Goal: Check status

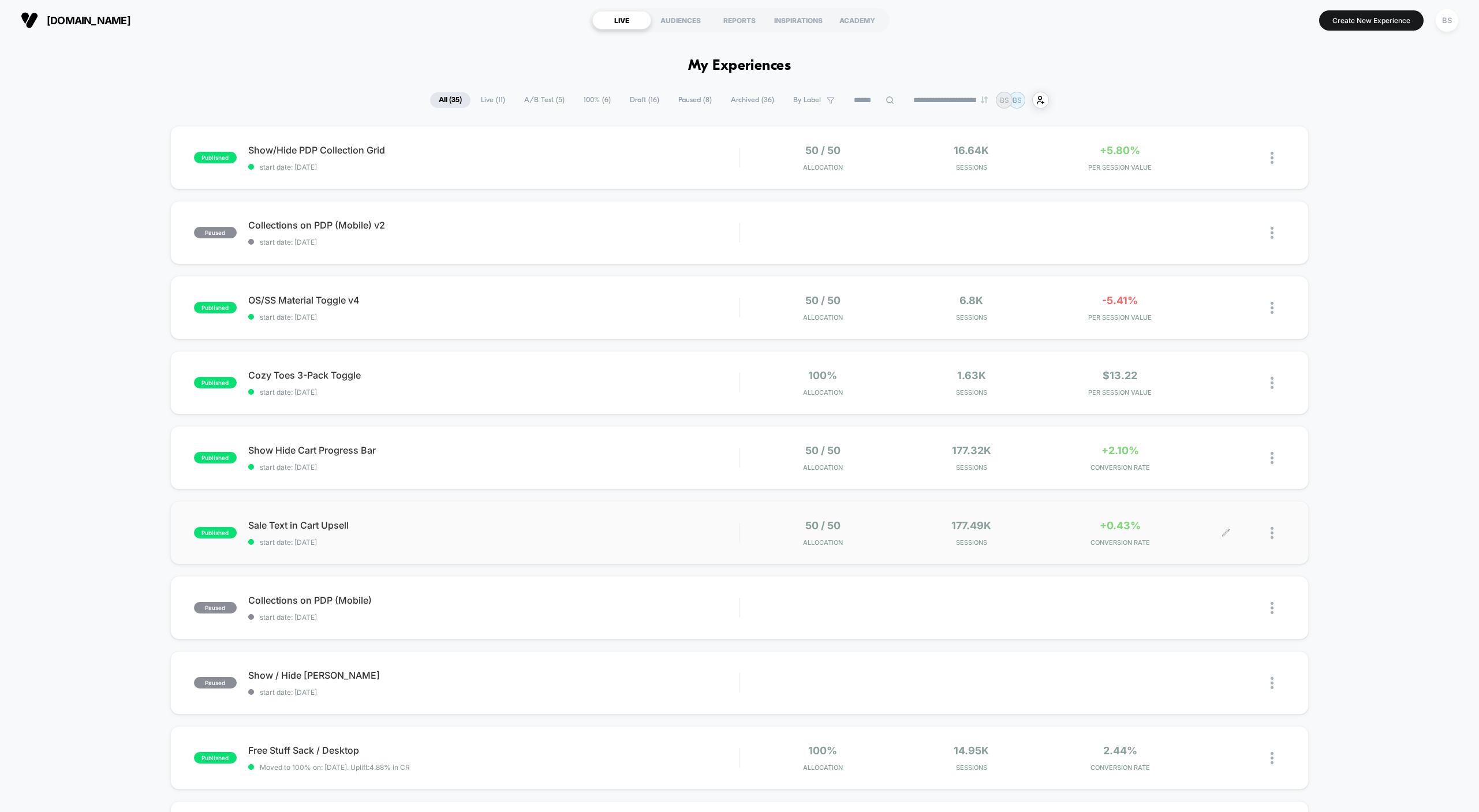
click at [917, 537] on div "177.49k Sessions" at bounding box center [971, 533] width 143 height 27
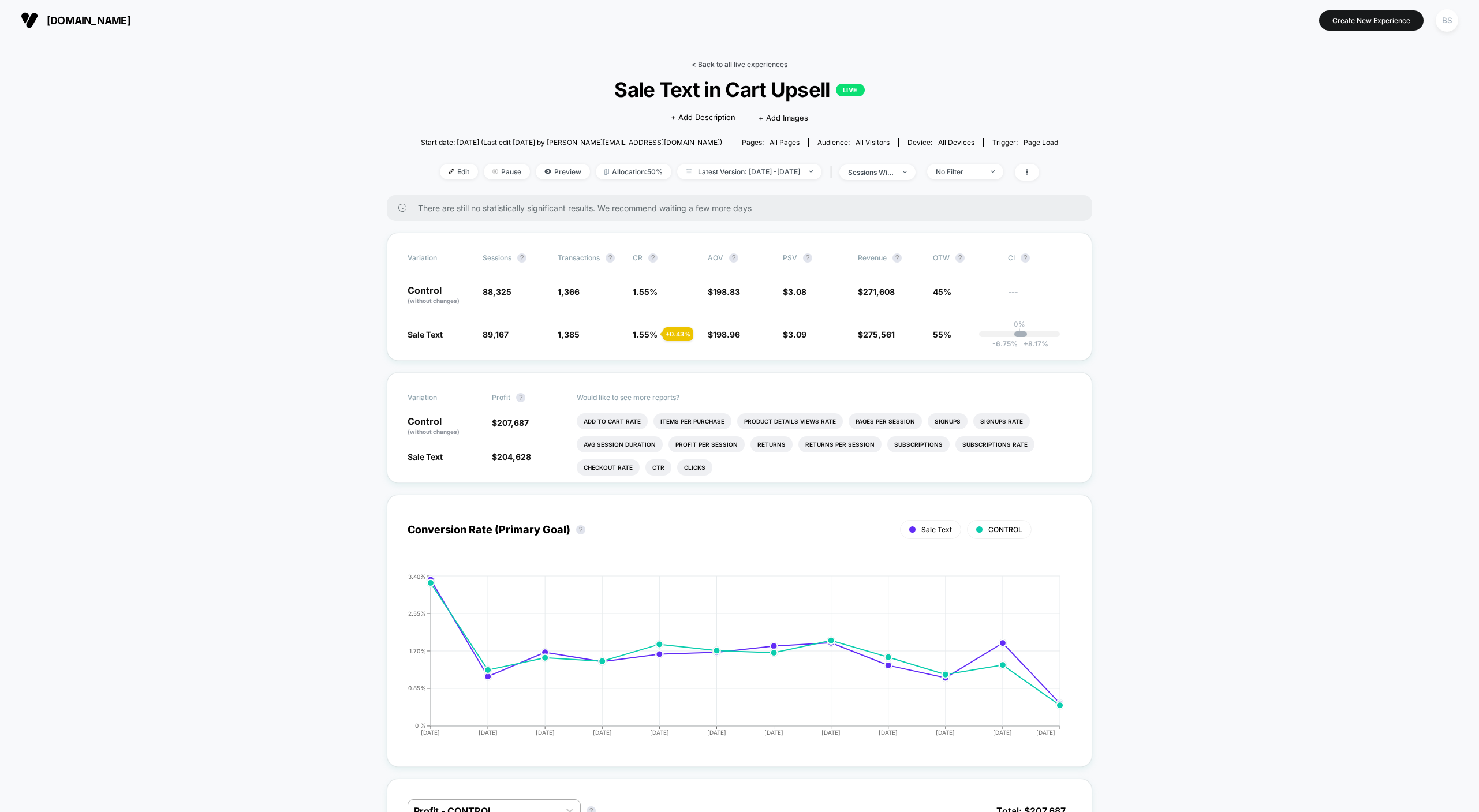
click at [705, 63] on link "< Back to all live experiences" at bounding box center [740, 64] width 96 height 9
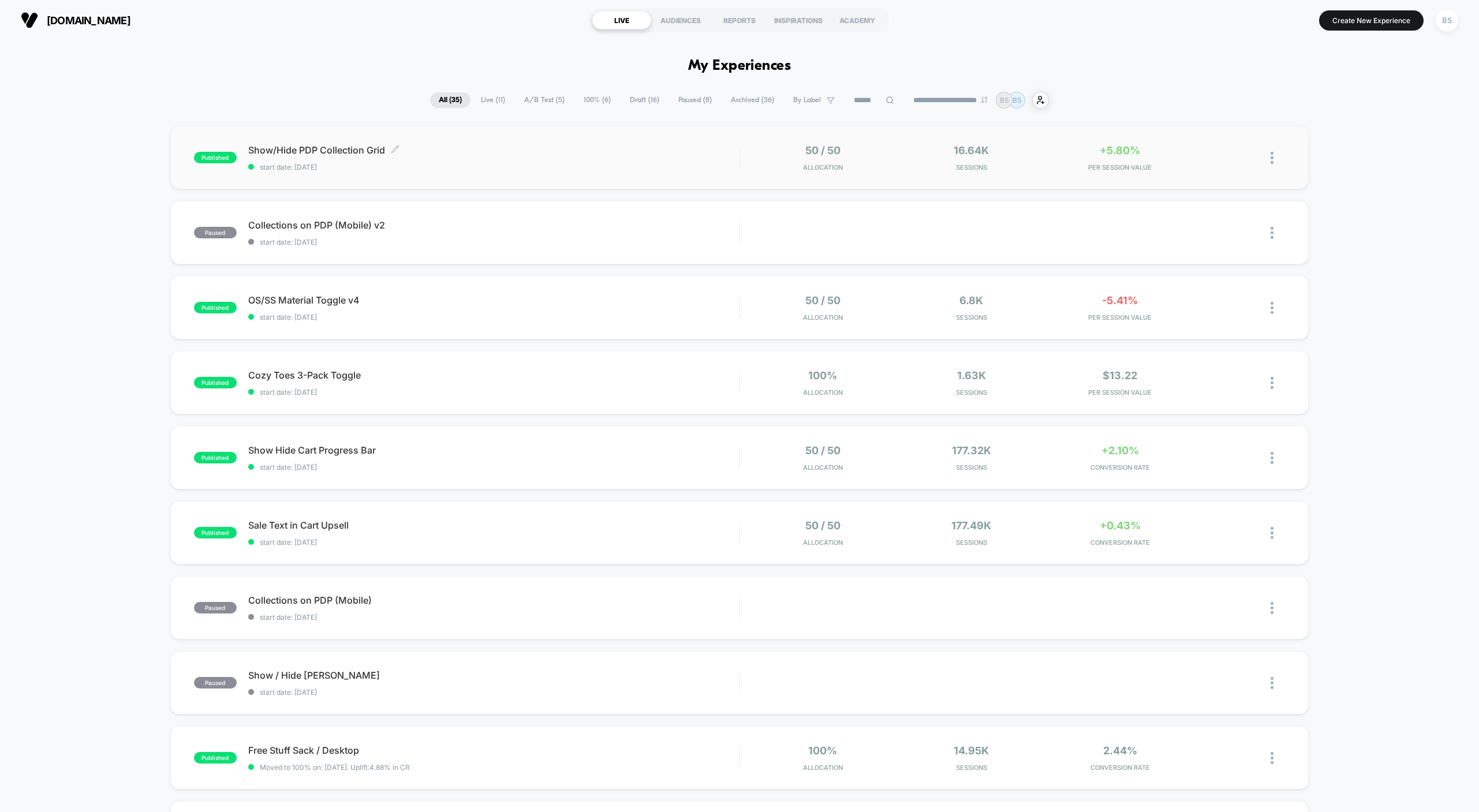
click at [713, 163] on span "start date: [DATE]" at bounding box center [495, 167] width 492 height 9
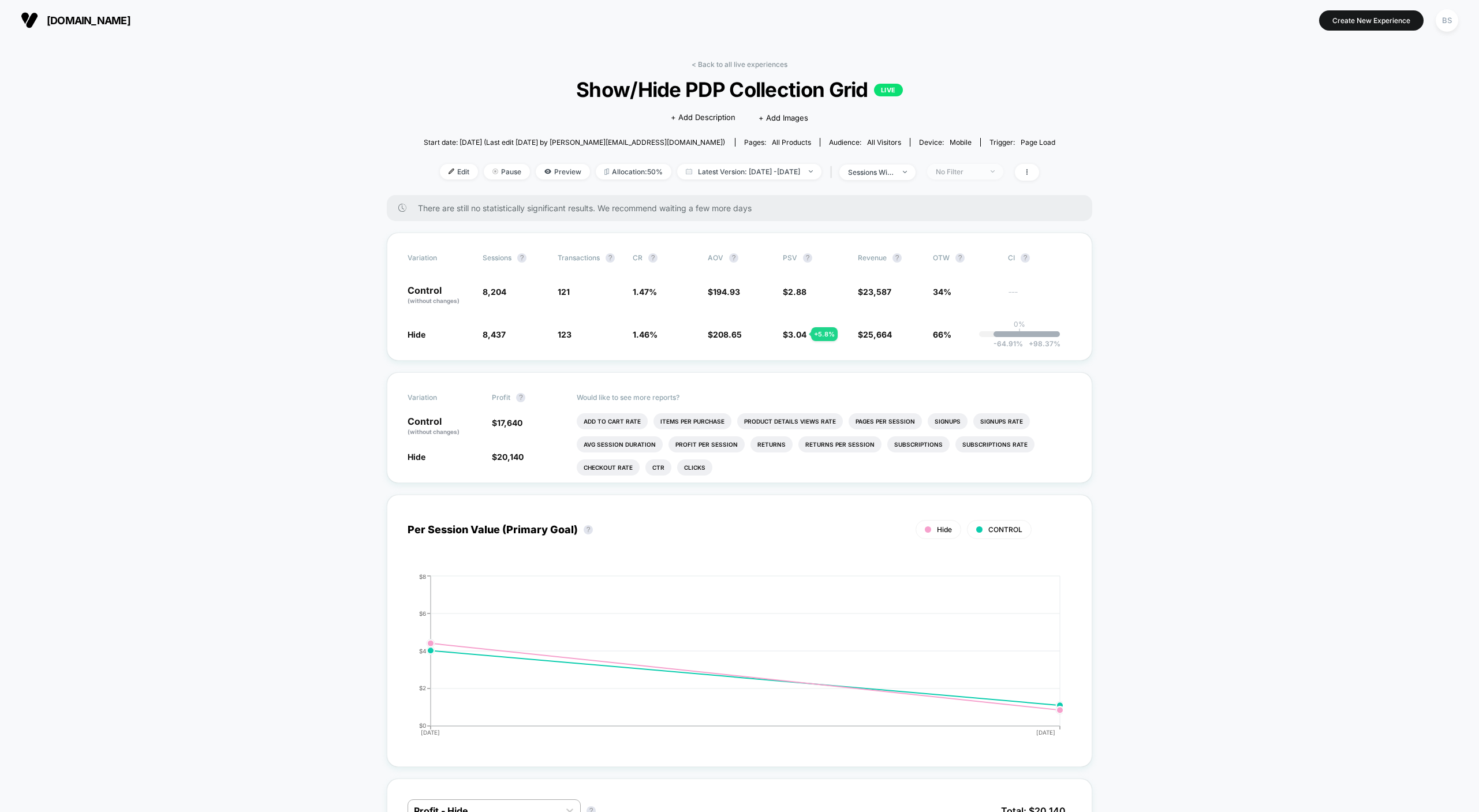
click at [979, 172] on div "No Filter" at bounding box center [959, 171] width 46 height 9
drag, startPoint x: 981, startPoint y: 259, endPoint x: 974, endPoint y: 294, distance: 35.7
click at [974, 294] on div "Mobile Visitors ? Desktop Visitors ? Returning Visitors ? New Visitors ? No Fil…" at bounding box center [984, 277] width 141 height 176
click at [974, 286] on span "New Visitors" at bounding box center [974, 283] width 47 height 10
click at [974, 330] on button "Save" at bounding box center [985, 339] width 106 height 19
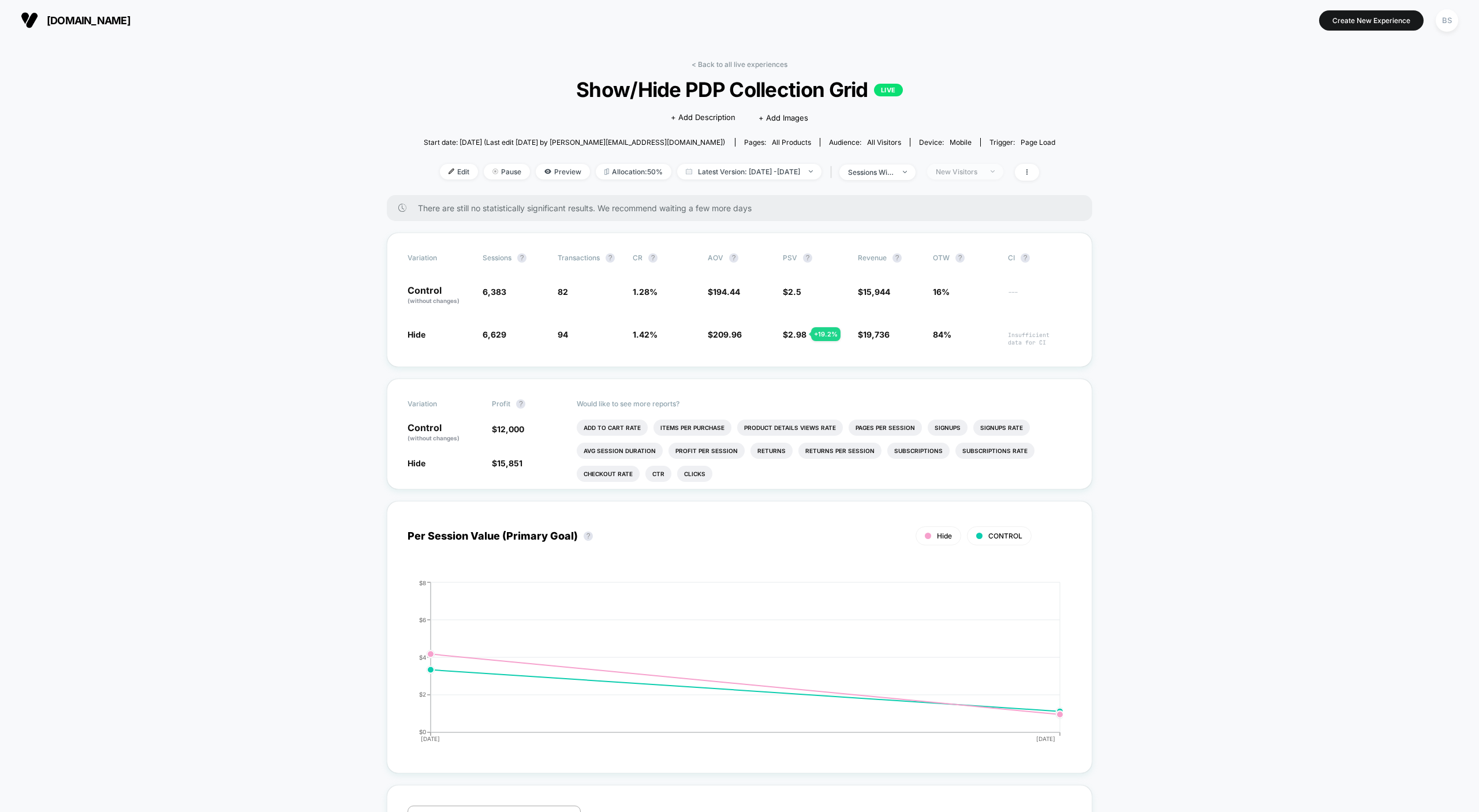
click at [1004, 166] on span "New Visitors" at bounding box center [965, 172] width 76 height 15
click at [979, 265] on div "Returning Visitors" at bounding box center [975, 260] width 85 height 12
click at [964, 329] on button "Save" at bounding box center [985, 339] width 106 height 19
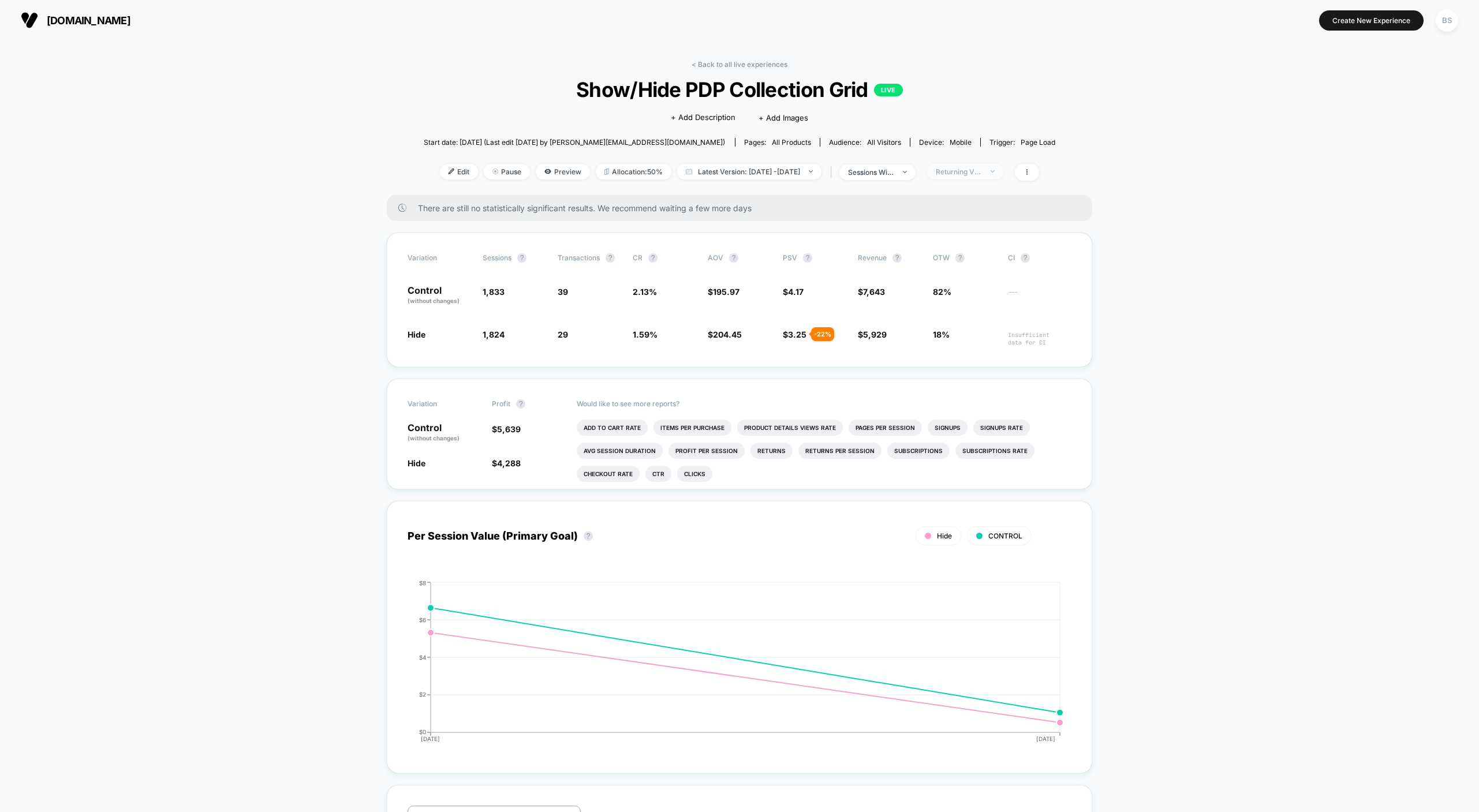
click at [982, 168] on div "Returning Visitors" at bounding box center [959, 171] width 46 height 9
click at [973, 306] on span "No Filter" at bounding box center [966, 306] width 32 height 10
click at [973, 349] on div "Mobile Visitors ? Desktop Visitors ? Returning Visitors ? New Visitors ? No Fil…" at bounding box center [984, 277] width 141 height 176
click at [973, 338] on button "Save" at bounding box center [985, 339] width 106 height 19
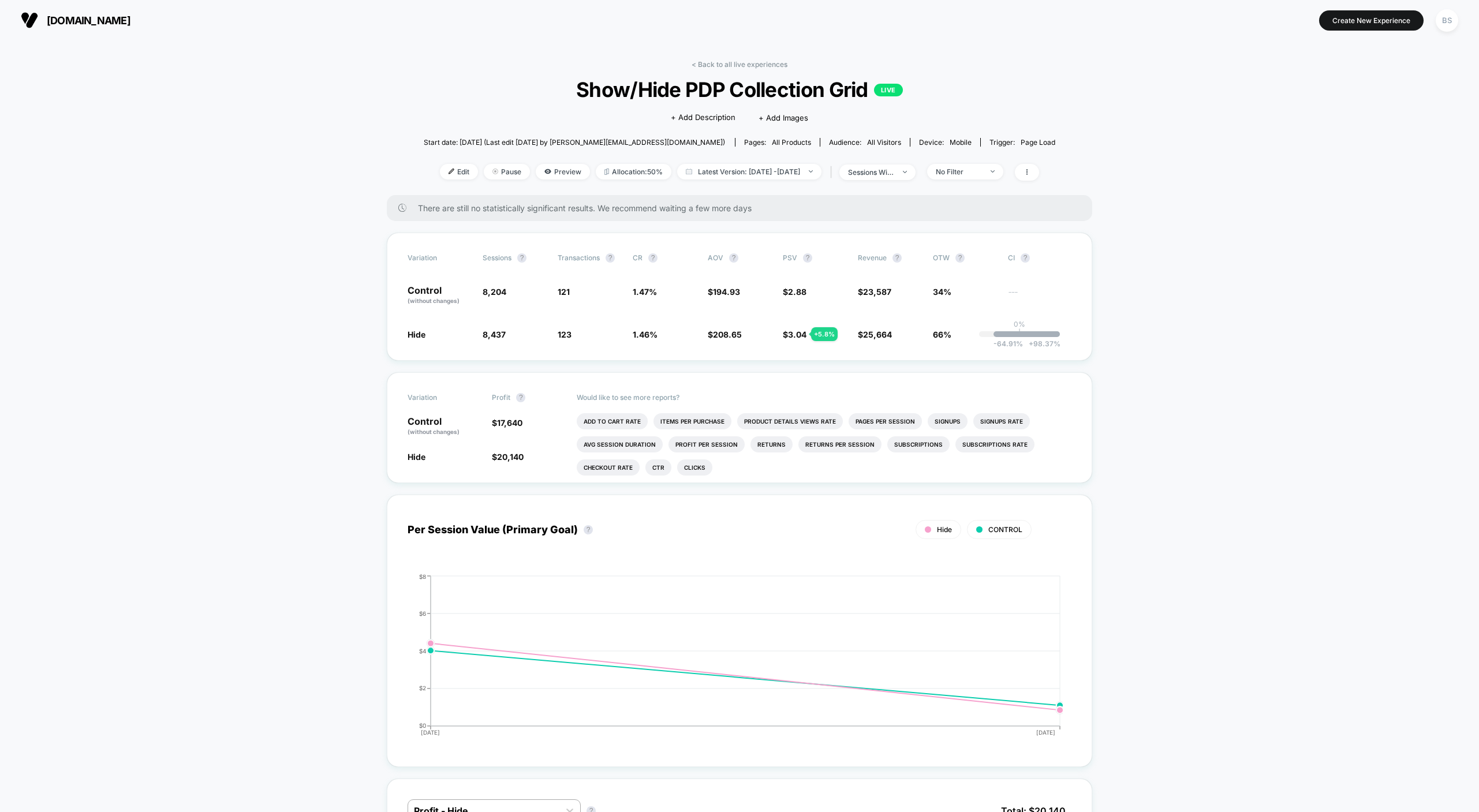
click at [721, 72] on div "< Back to all live experiences Show/Hide PDP Collection Grid LIVE Click to edit…" at bounding box center [740, 128] width 632 height 135
click at [716, 63] on link "< Back to all live experiences" at bounding box center [740, 64] width 96 height 9
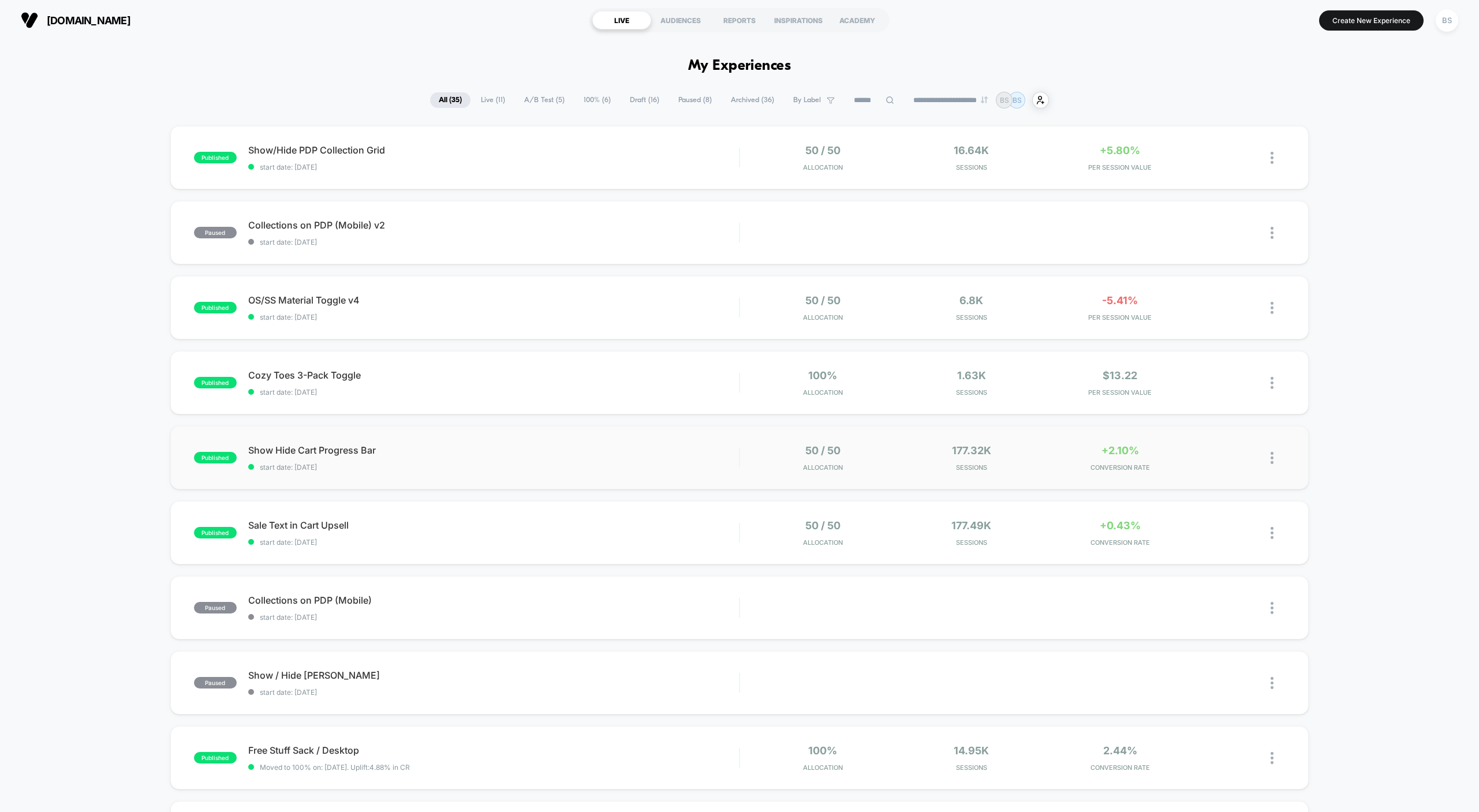
click at [660, 427] on div "published Show Hide Cart Progress Bar start date: [DATE] 50 / 50 Allocation 177…" at bounding box center [740, 458] width 1139 height 63
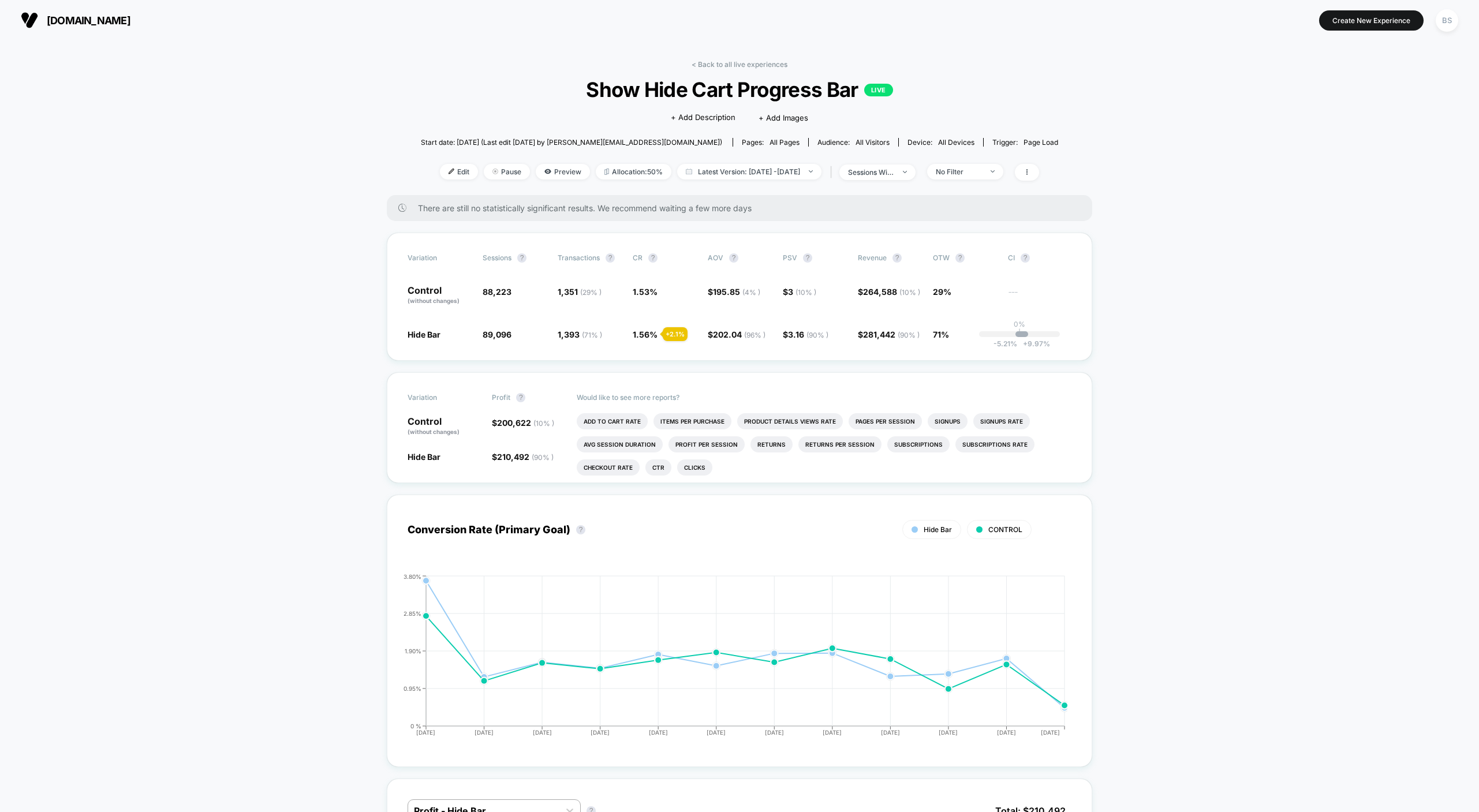
click at [1004, 169] on span "No Filter" at bounding box center [965, 172] width 76 height 15
click at [925, 86] on span "Show Hide Cart Progress Bar LIVE" at bounding box center [739, 89] width 573 height 24
click at [709, 61] on link "< Back to all live experiences" at bounding box center [740, 64] width 96 height 9
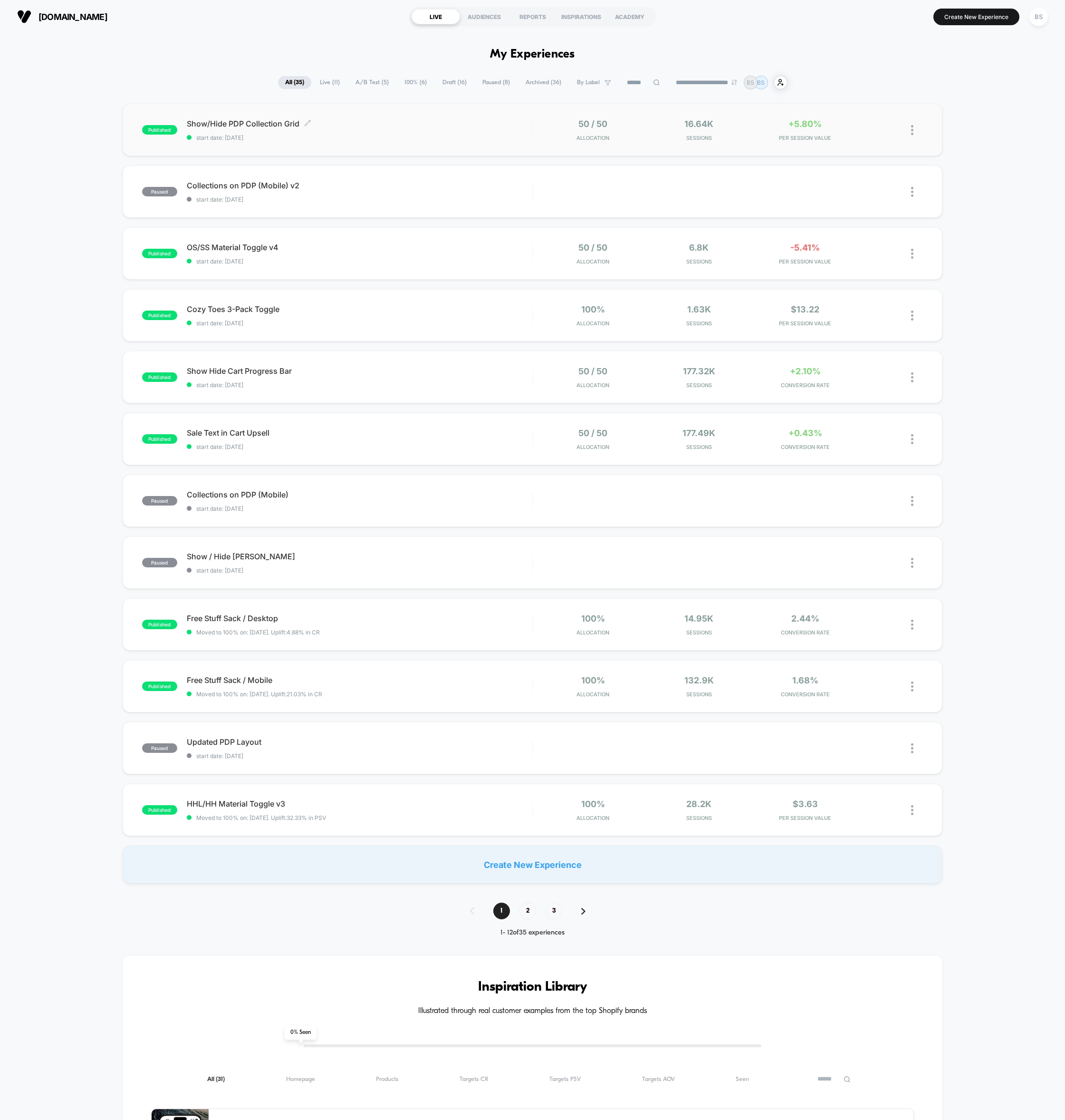
click at [349, 135] on span "start date: [DATE]" at bounding box center [359, 138] width 346 height 7
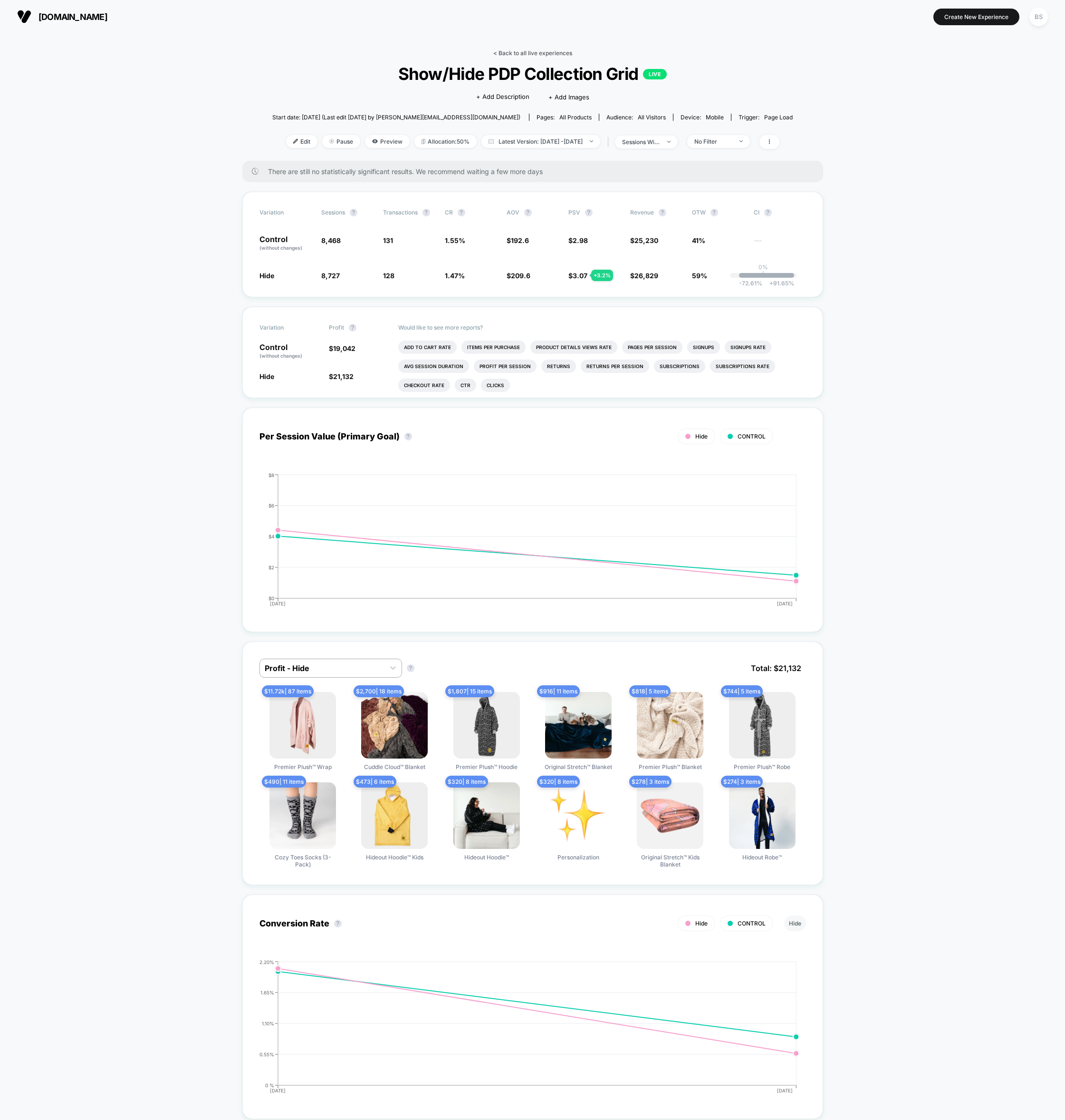
click at [508, 53] on link "< Back to all live experiences" at bounding box center [533, 53] width 79 height 7
